Goal: Find specific page/section: Locate item on page

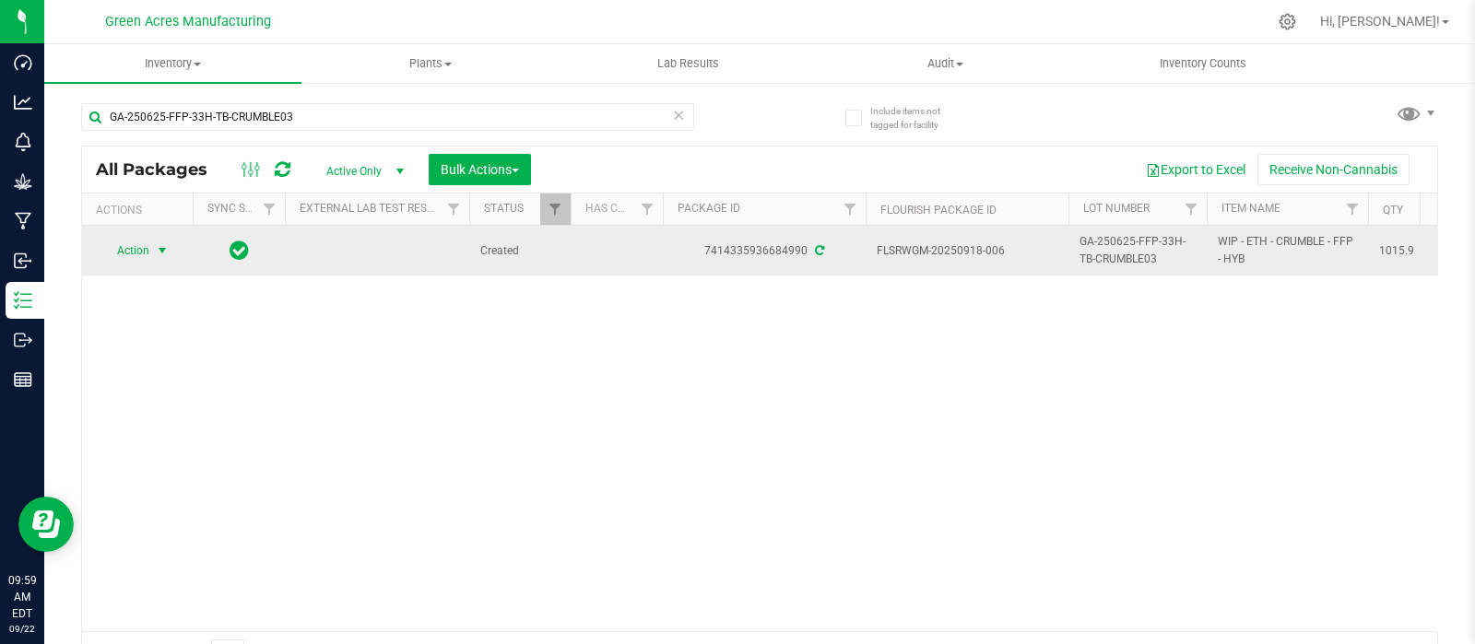
click at [165, 252] on span "select" at bounding box center [162, 250] width 15 height 15
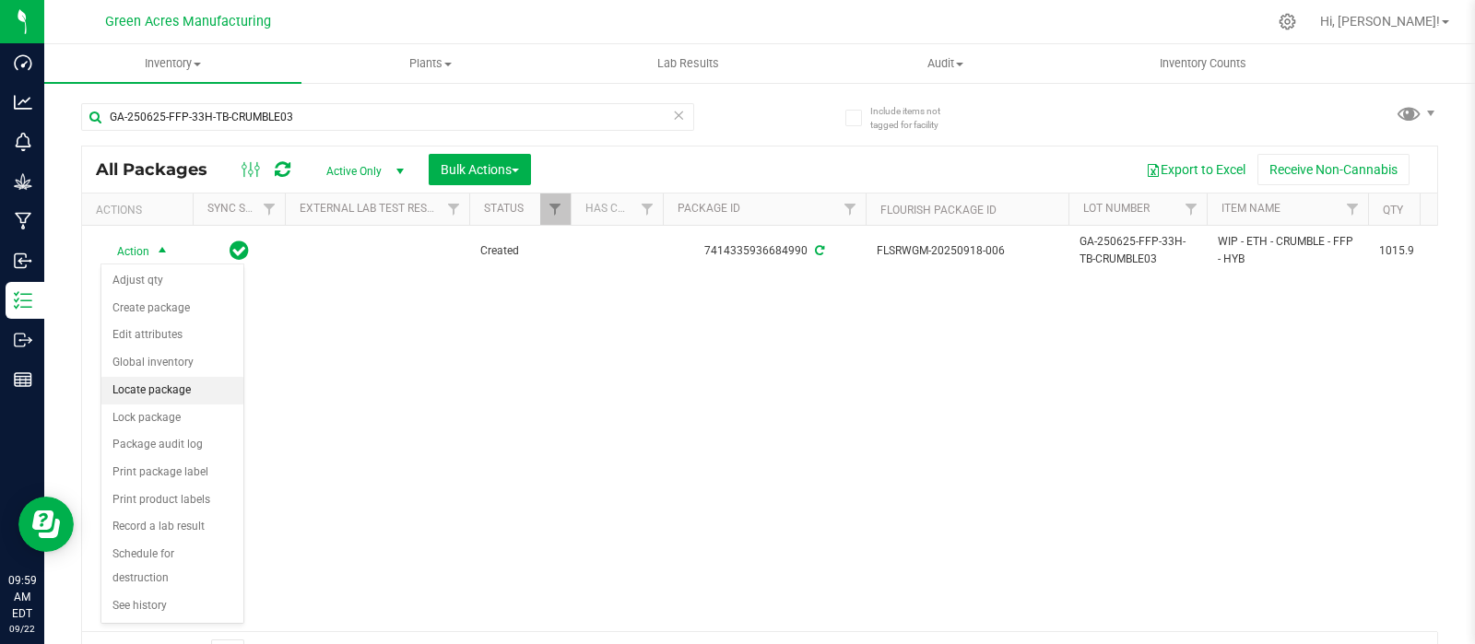
click at [156, 385] on li "Locate package" at bounding box center [172, 391] width 142 height 28
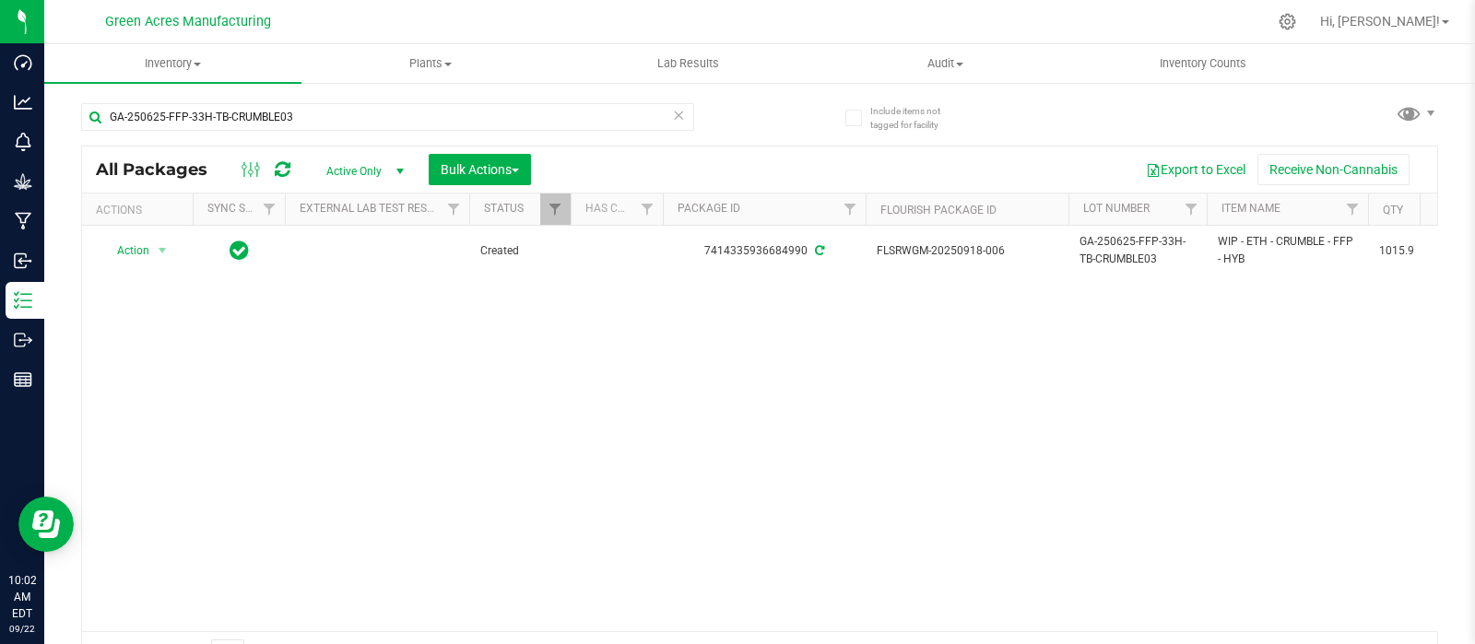
click at [1430, 9] on div "Hi, [PERSON_NAME]!" at bounding box center [1384, 22] width 144 height 32
click at [1424, 18] on span "Hi, [PERSON_NAME]!" at bounding box center [1380, 21] width 120 height 15
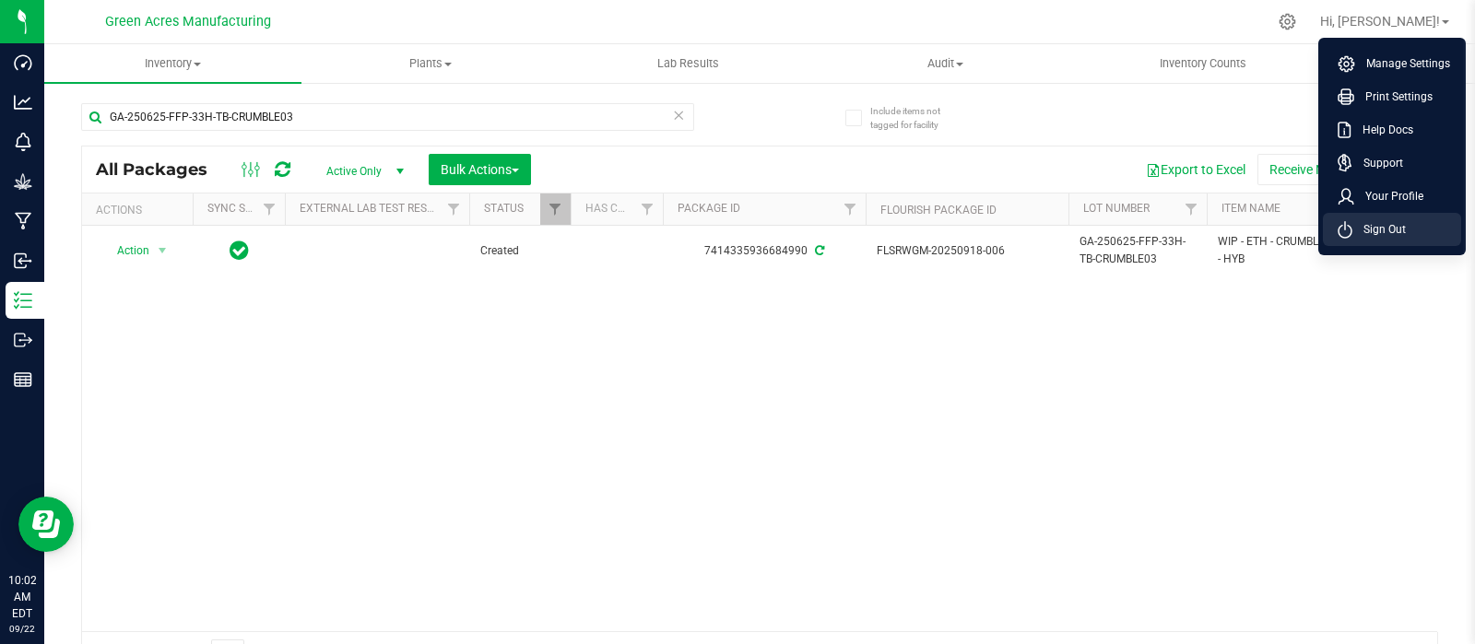
click at [1380, 226] on span "Sign Out" at bounding box center [1378, 229] width 53 height 18
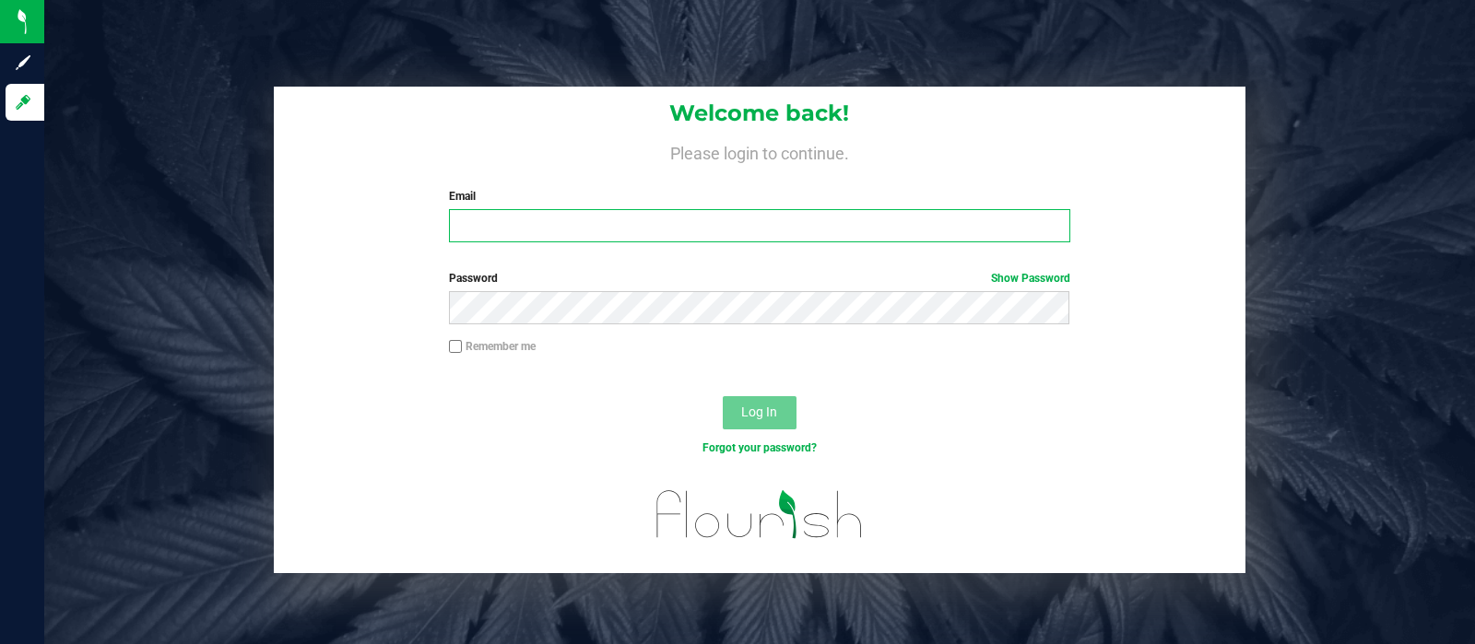
type input "[EMAIL_ADDRESS][DOMAIN_NAME]"
